Goal: Task Accomplishment & Management: Manage account settings

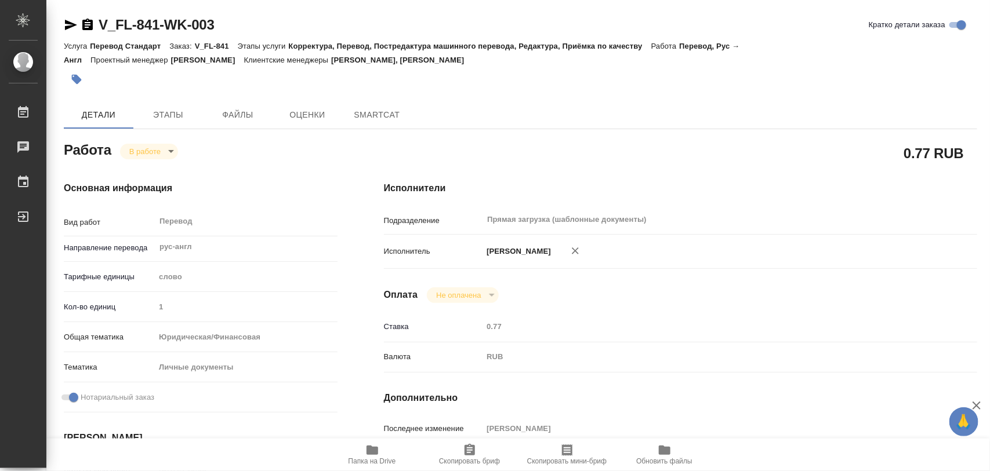
type textarea "x"
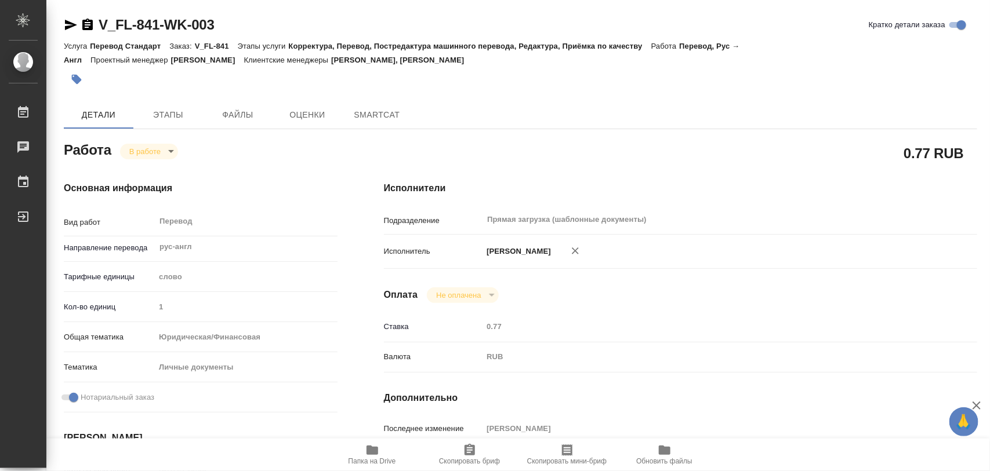
type textarea "x"
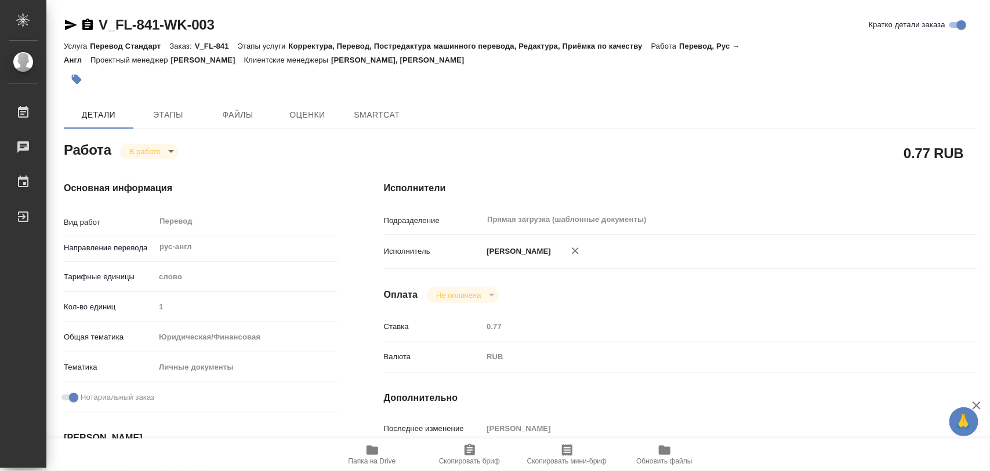
type textarea "x"
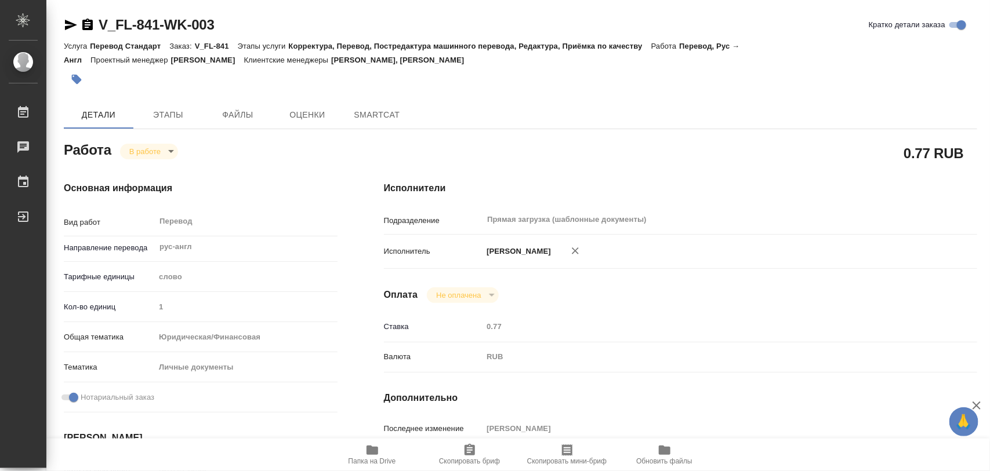
type textarea "x"
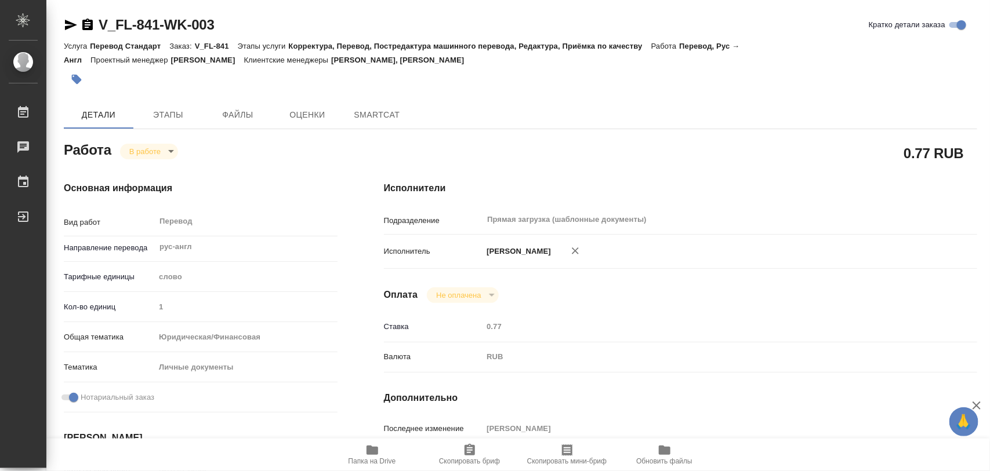
type textarea "x"
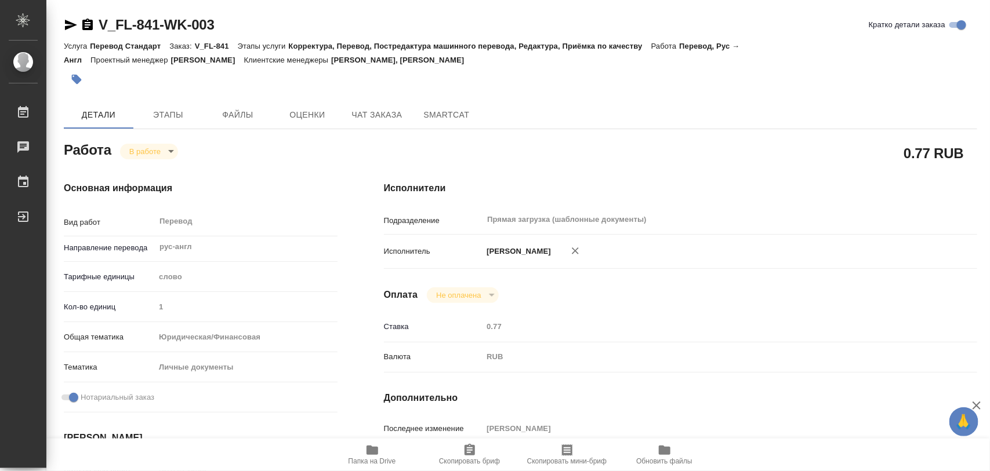
type textarea "x"
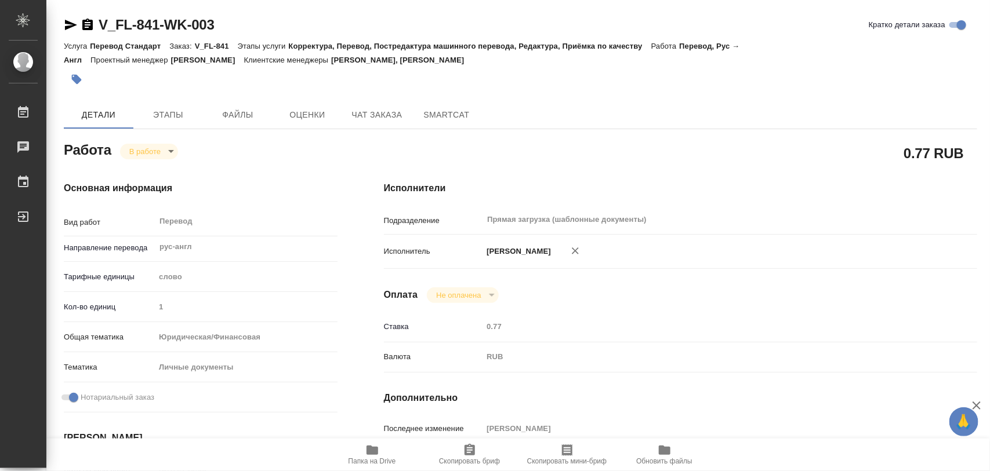
type textarea "x"
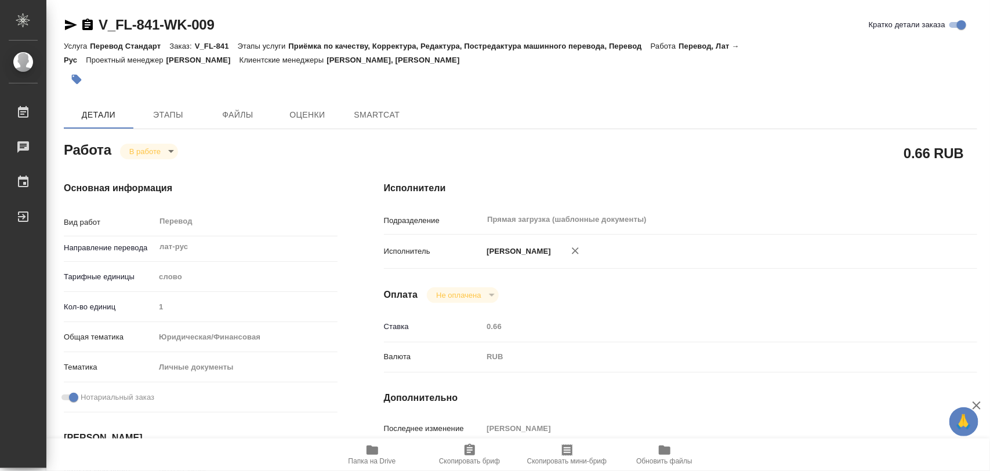
type textarea "x"
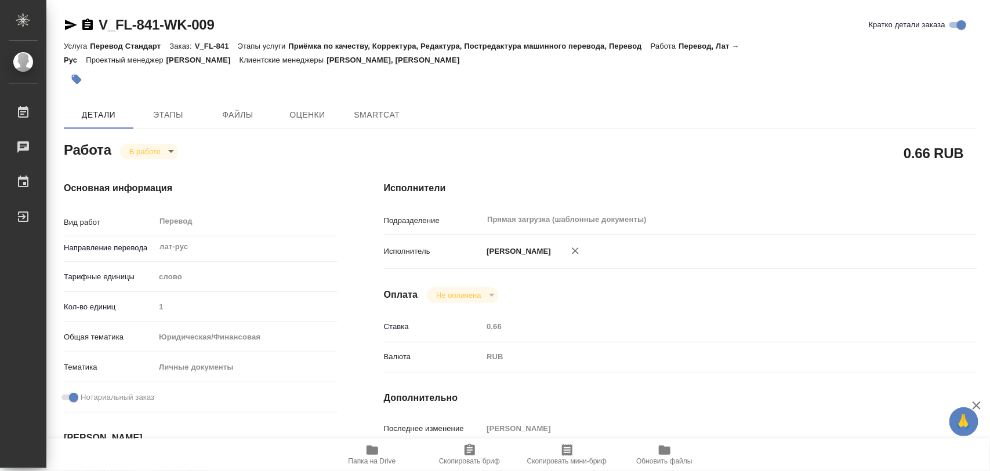
type textarea "x"
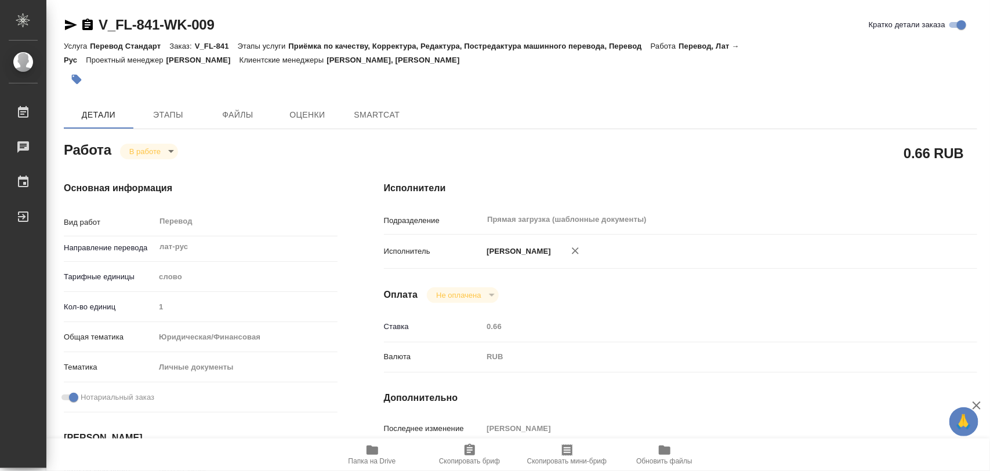
type textarea "x"
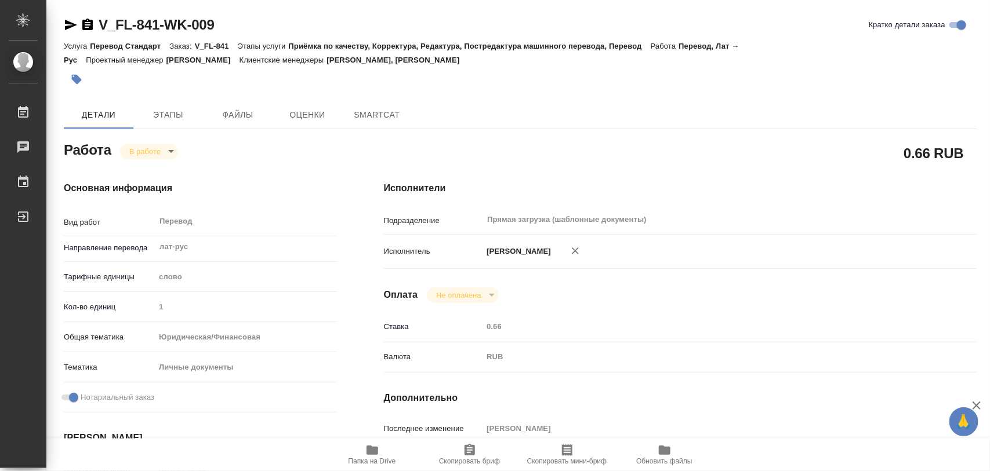
type textarea "x"
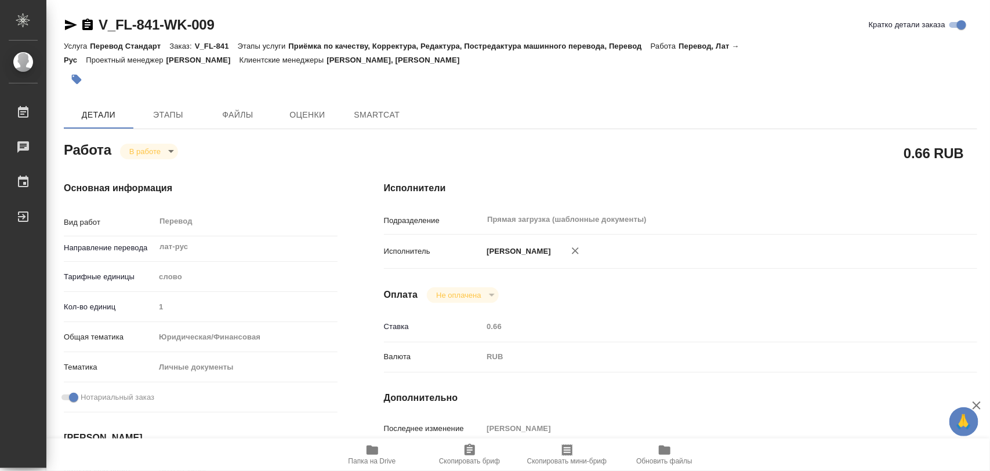
type textarea "x"
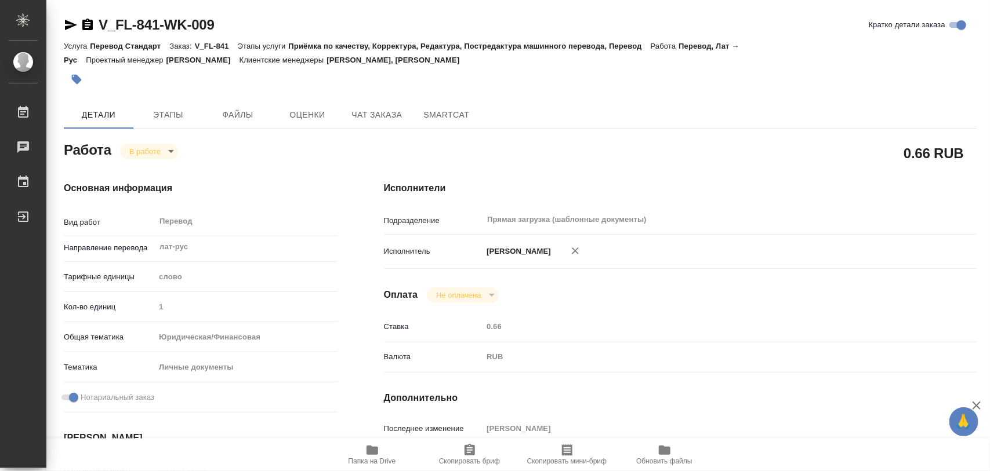
type textarea "x"
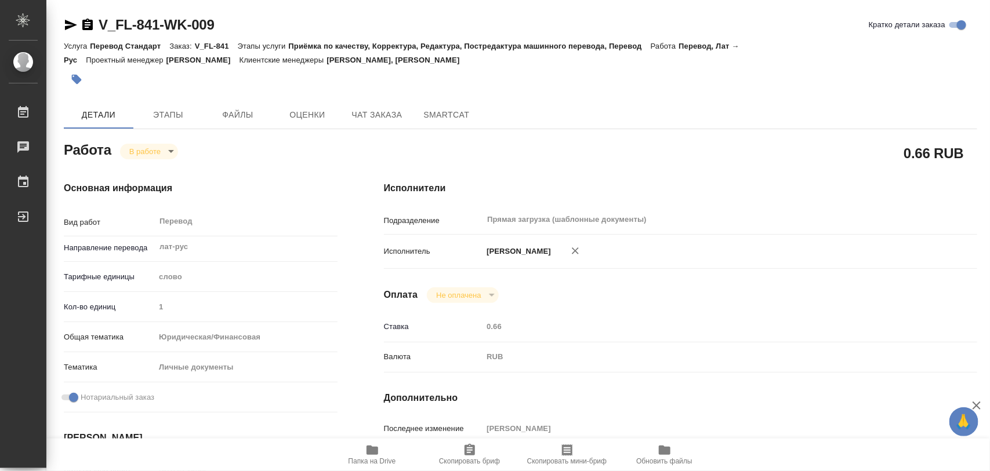
type textarea "x"
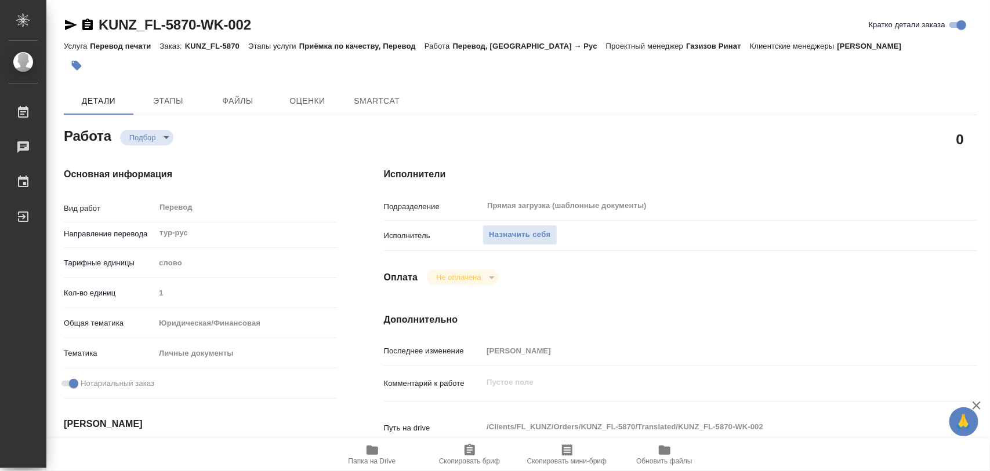
type textarea "x"
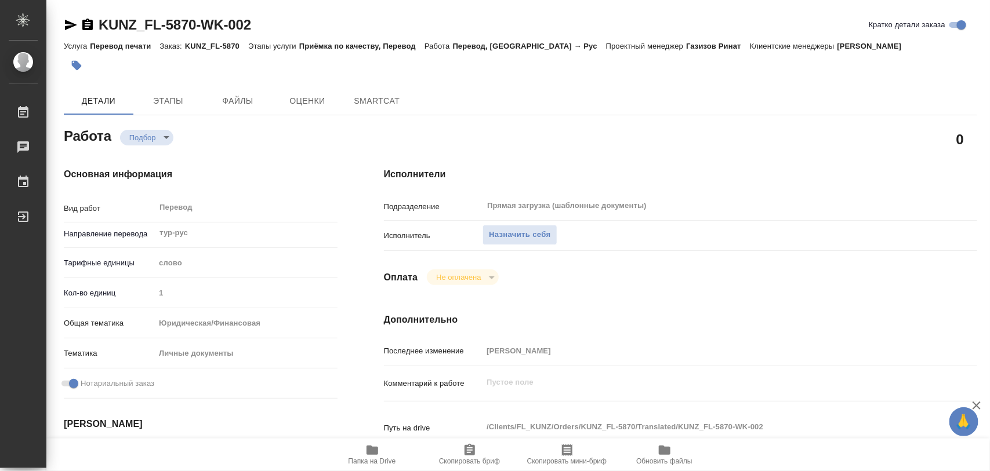
type textarea "x"
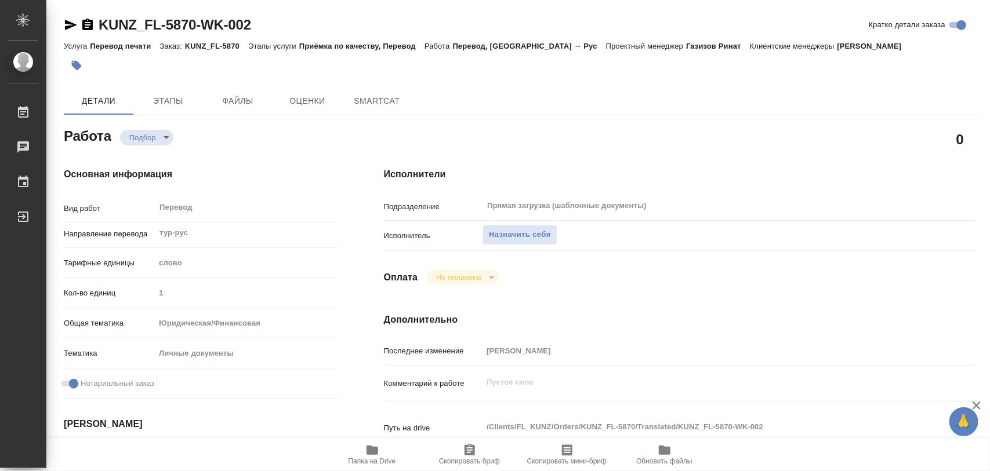
type textarea "x"
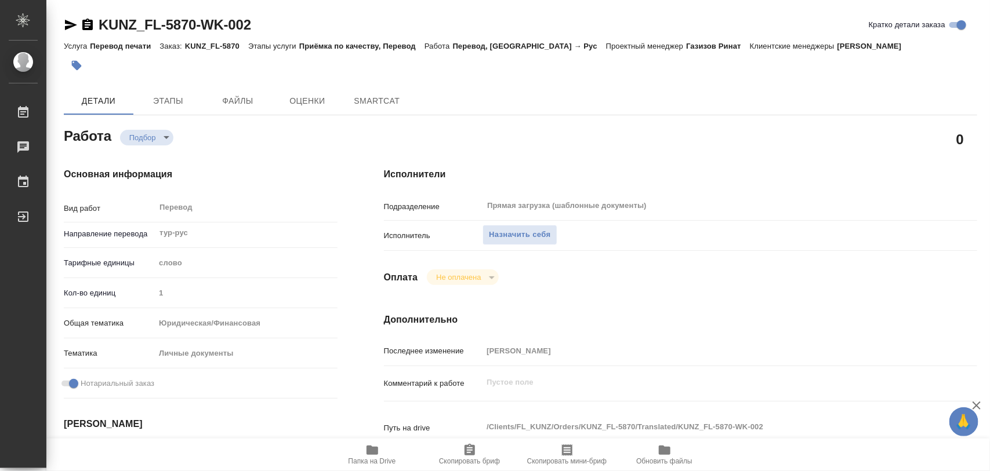
type textarea "x"
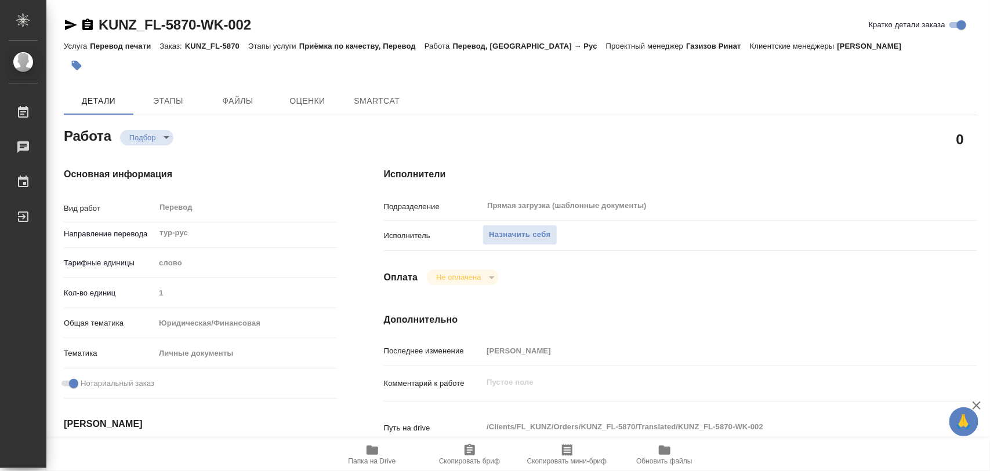
type textarea "x"
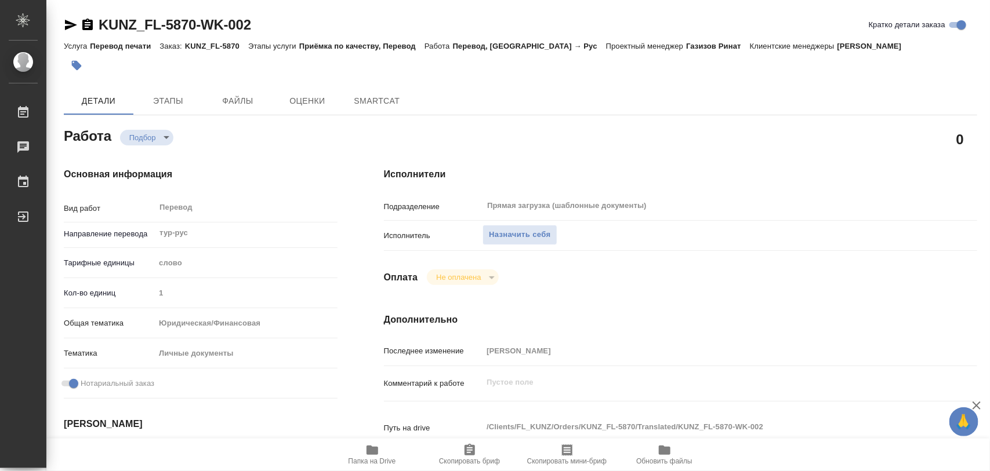
type textarea "x"
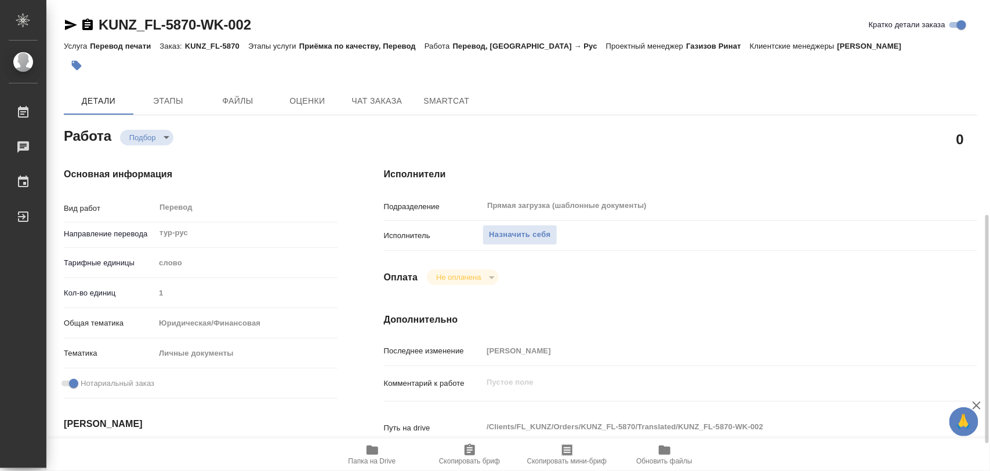
scroll to position [145, 0]
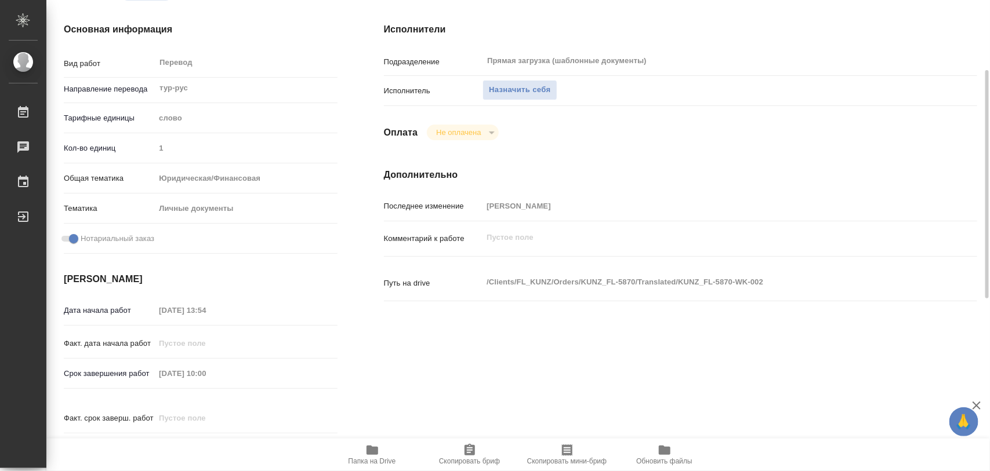
type textarea "x"
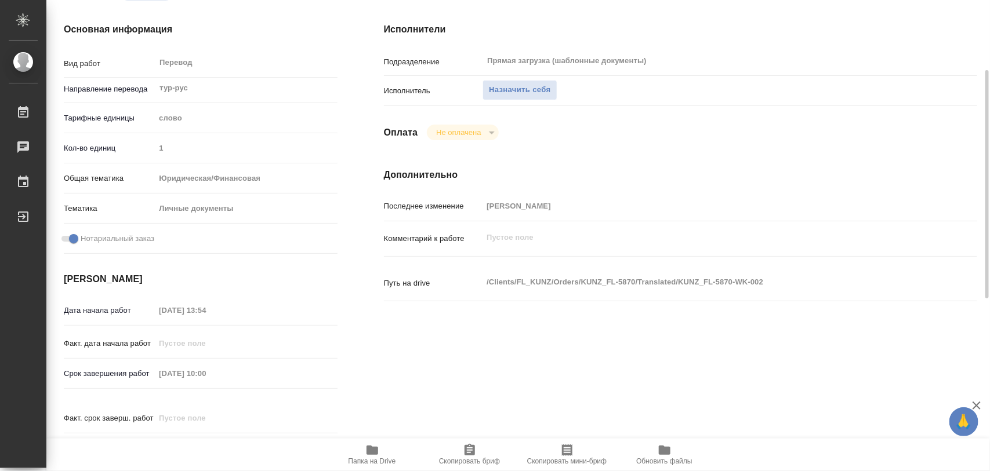
scroll to position [290, 0]
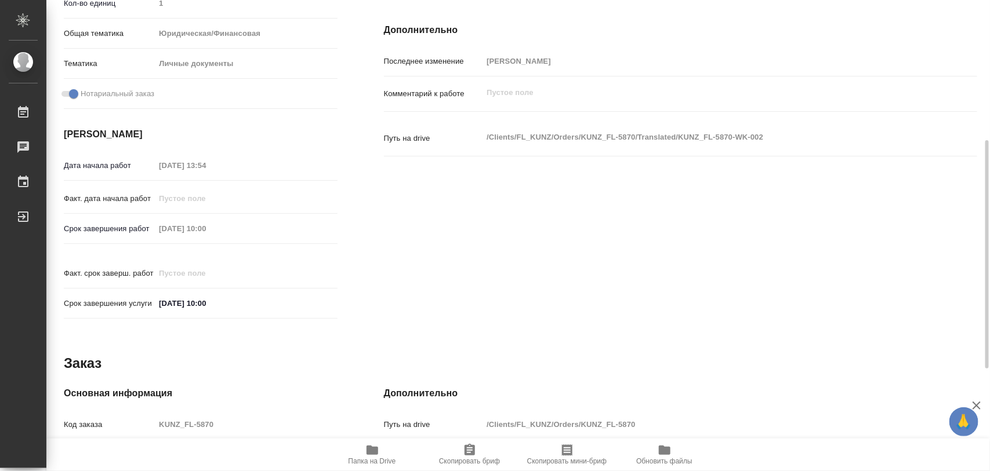
type textarea "x"
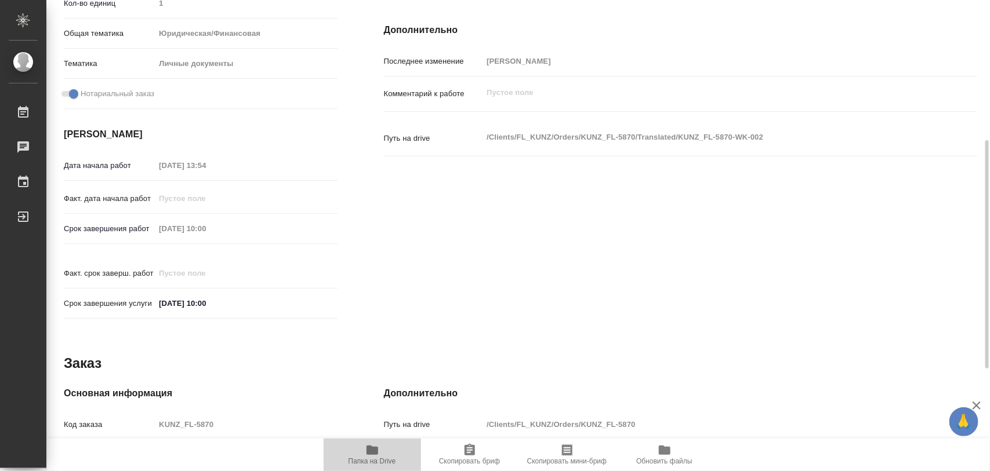
click at [370, 453] on icon "button" at bounding box center [372, 450] width 12 height 9
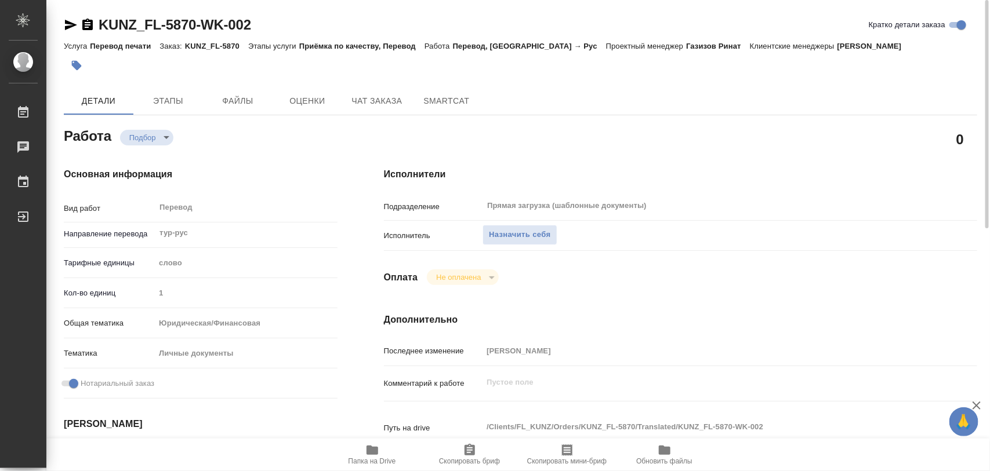
click at [373, 450] on icon "button" at bounding box center [372, 450] width 12 height 9
click at [535, 233] on span "Назначить себя" at bounding box center [519, 234] width 61 height 13
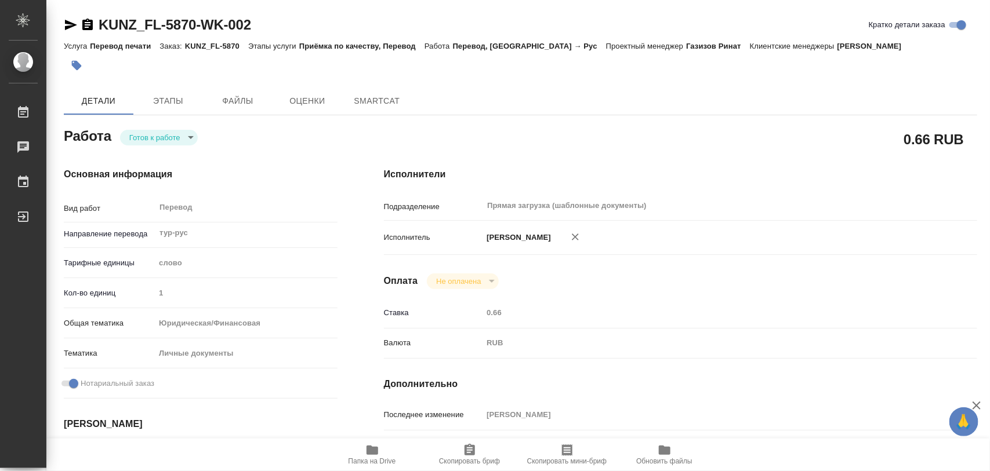
type textarea "x"
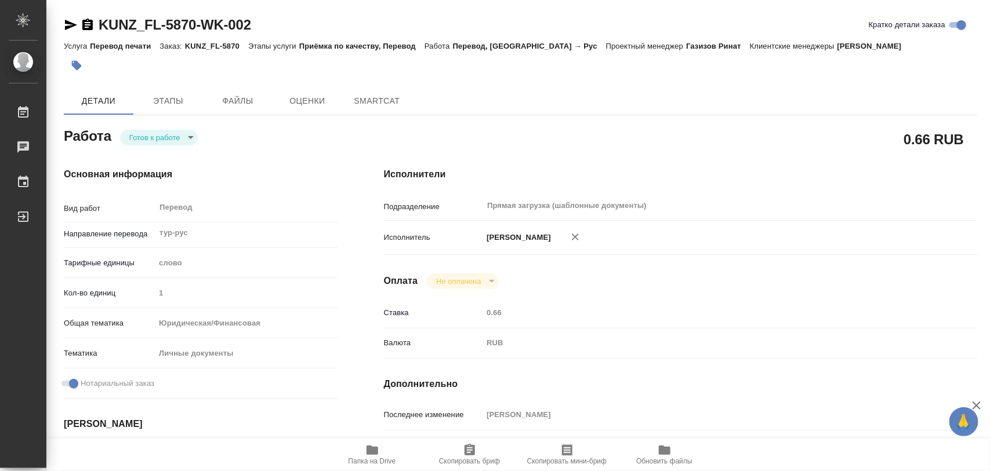
type textarea "x"
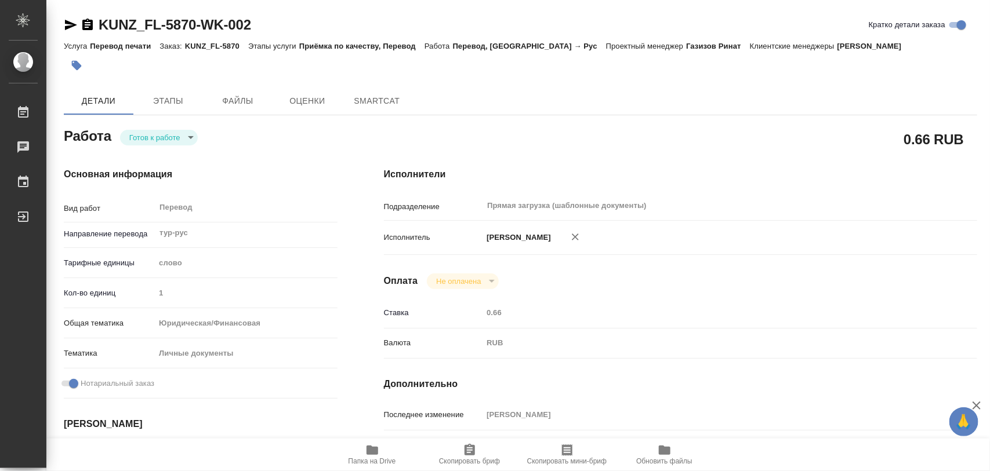
type textarea "x"
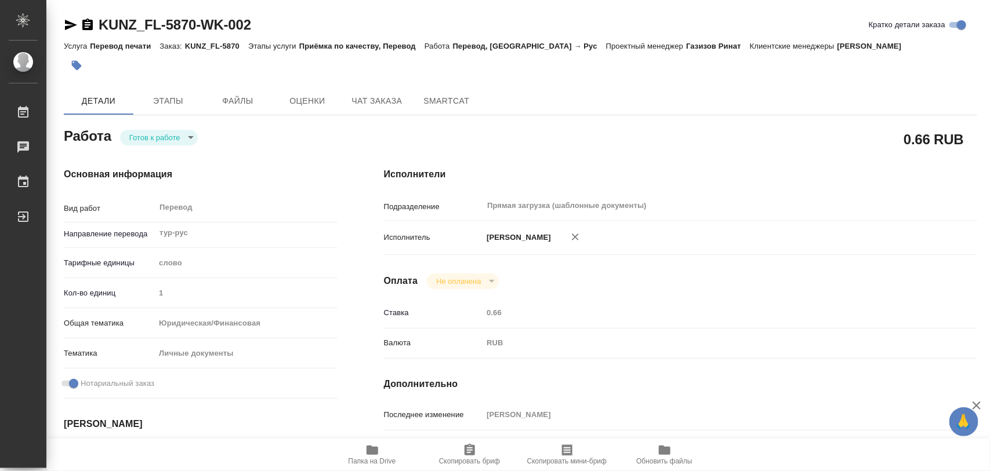
click at [190, 139] on body "🙏 .cls-1 fill:#fff; AWATERA Iglakov Maksim Работы Чаты График Выйти KUNZ_FL-587…" at bounding box center [495, 235] width 990 height 471
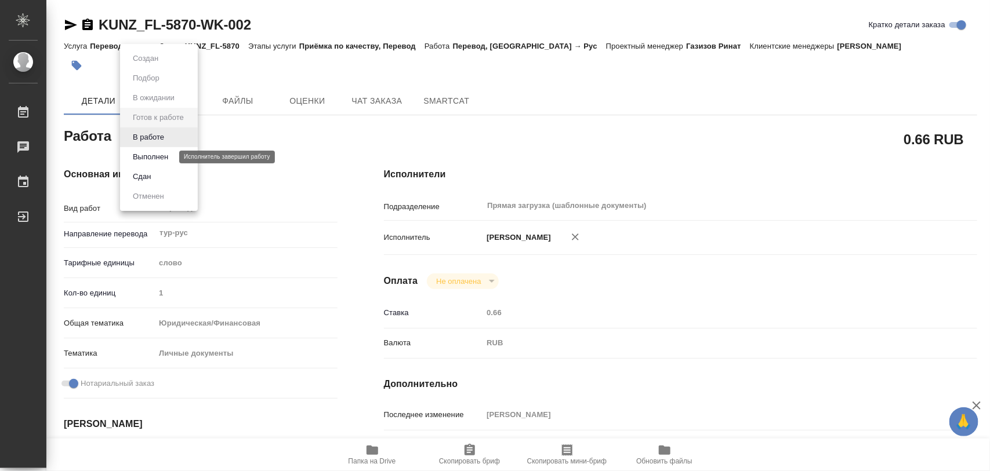
type textarea "x"
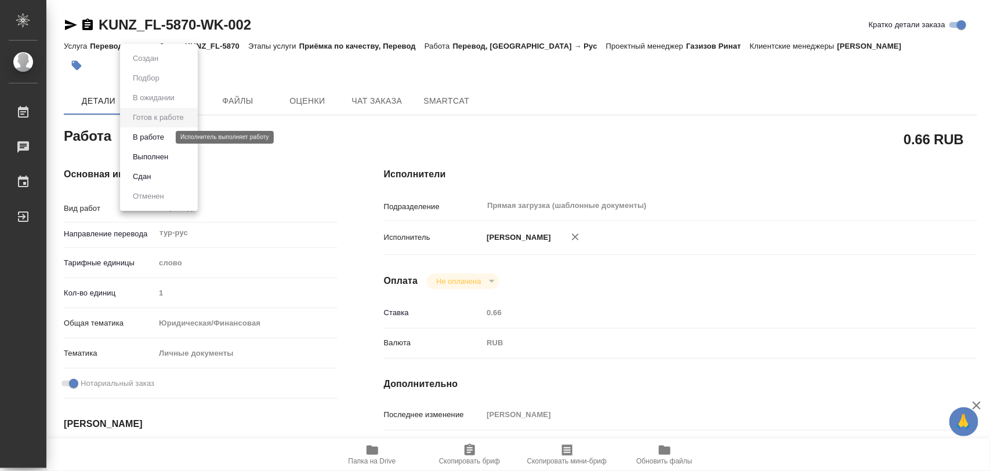
click at [155, 136] on button "В работе" at bounding box center [148, 137] width 38 height 13
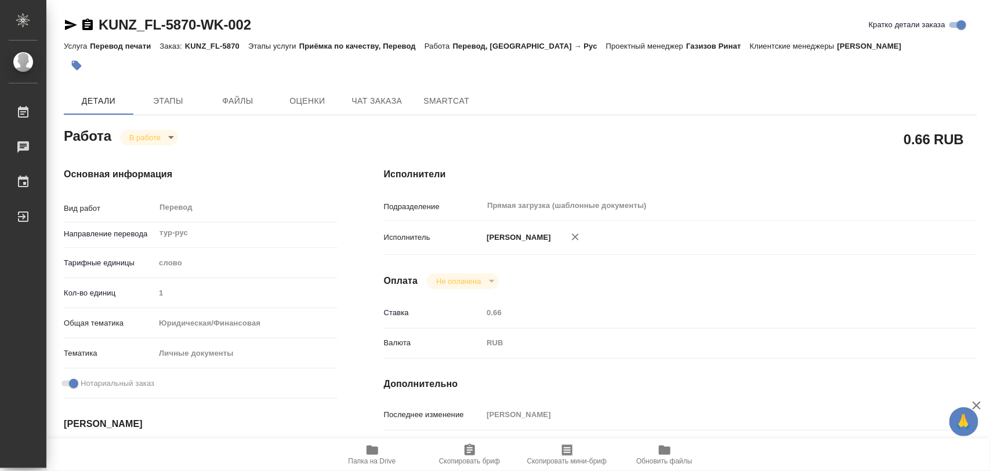
type textarea "x"
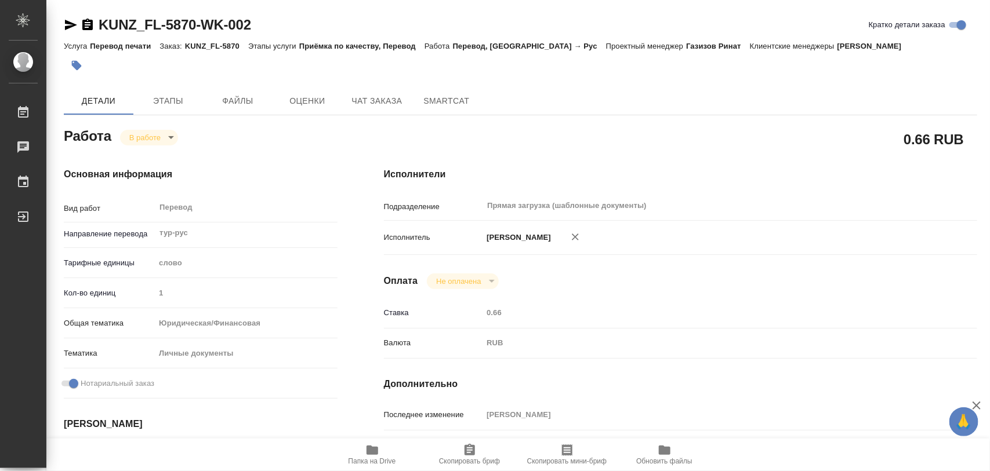
type textarea "x"
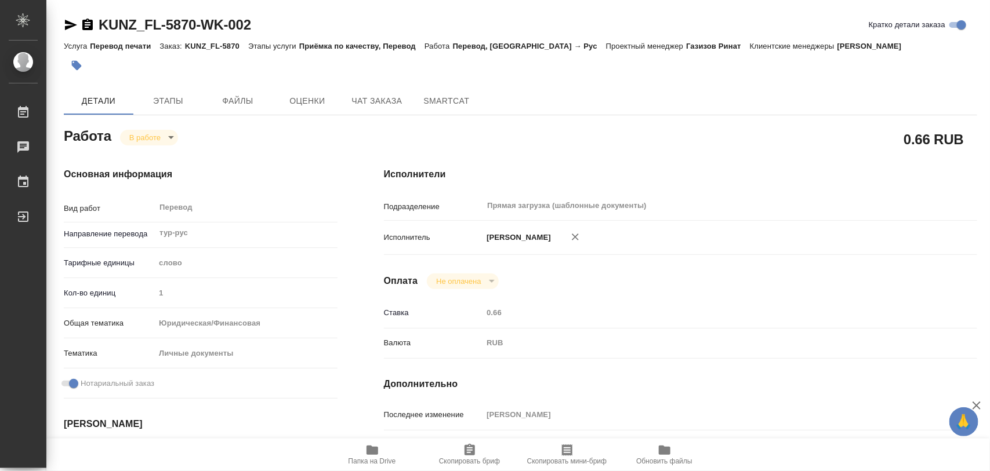
type textarea "x"
